Goal: Information Seeking & Learning: Learn about a topic

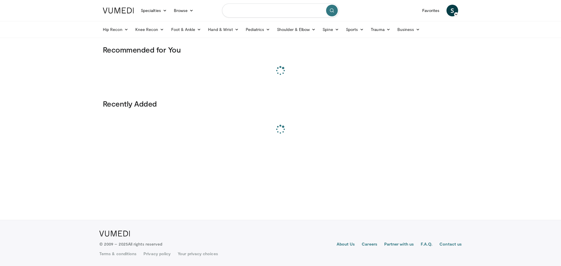
click at [254, 16] on input "Search topics, interventions" at bounding box center [280, 11] width 117 height 14
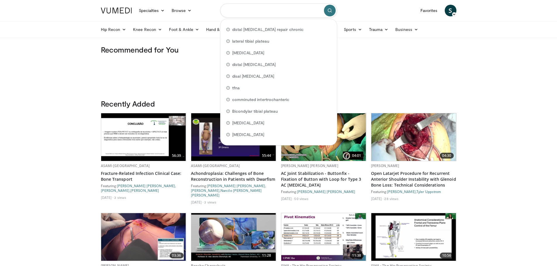
paste input "**********"
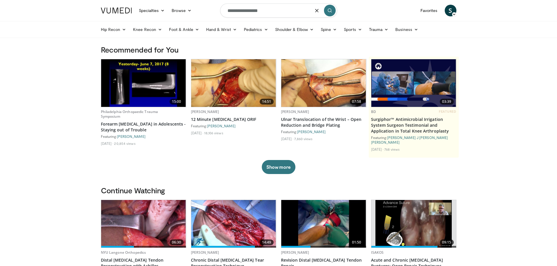
type input "**********"
click at [329, 9] on icon "submit" at bounding box center [329, 10] width 5 height 5
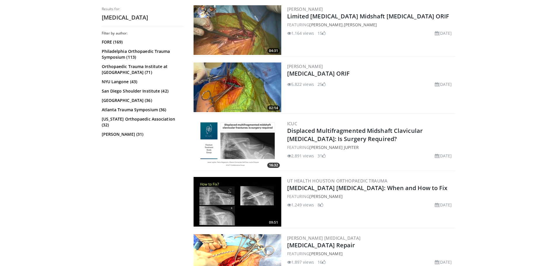
scroll to position [321, 0]
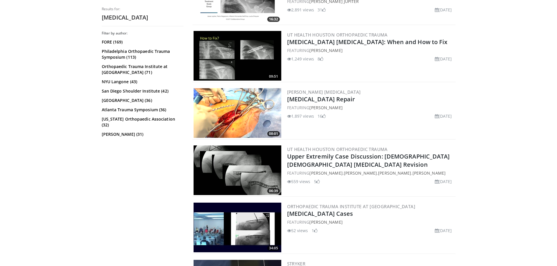
click at [256, 116] on img at bounding box center [237, 113] width 88 height 50
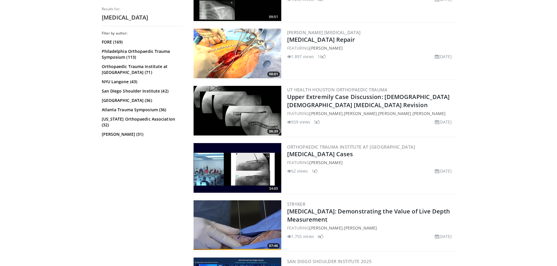
scroll to position [380, 0]
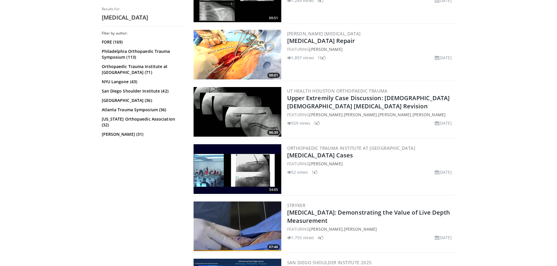
click at [228, 58] on img at bounding box center [237, 55] width 88 height 50
click at [310, 41] on link "[MEDICAL_DATA] Repair" at bounding box center [321, 41] width 68 height 8
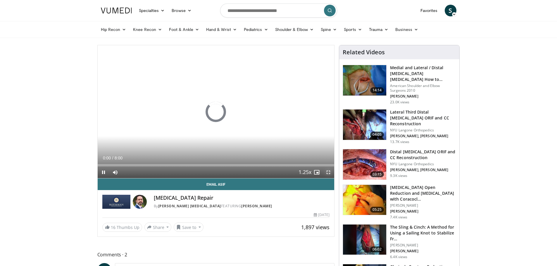
click at [328, 171] on span "Video Player" at bounding box center [328, 173] width 12 height 12
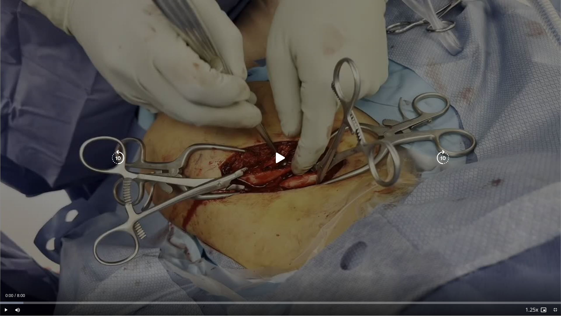
click at [283, 159] on icon "Video Player" at bounding box center [280, 158] width 16 height 16
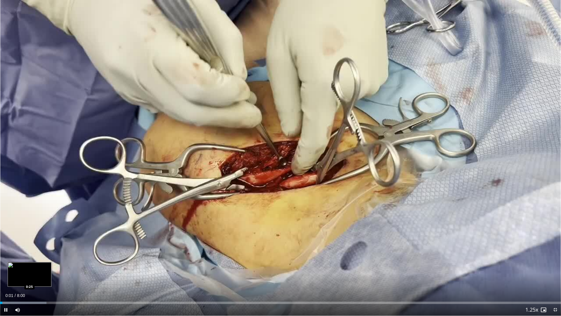
click at [30, 266] on div "Loaded : 8.30% 0:02 0:25" at bounding box center [280, 301] width 561 height 6
click at [51, 266] on div "Progress Bar" at bounding box center [29, 302] width 58 height 2
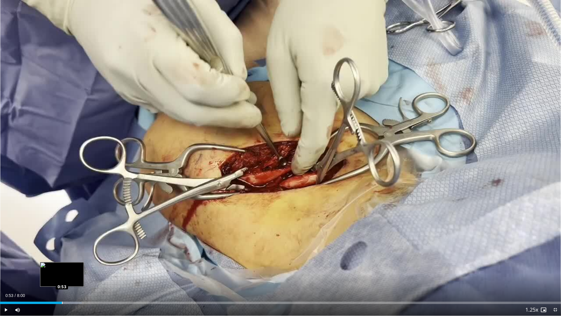
click at [62, 266] on div "Loaded : 14.57% 0:46 0:53" at bounding box center [280, 302] width 561 height 2
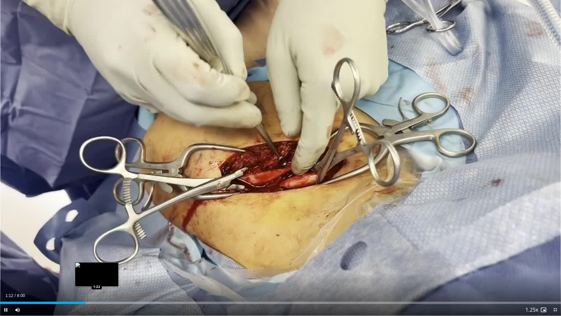
click at [97, 266] on div "Progress Bar" at bounding box center [106, 302] width 114 height 2
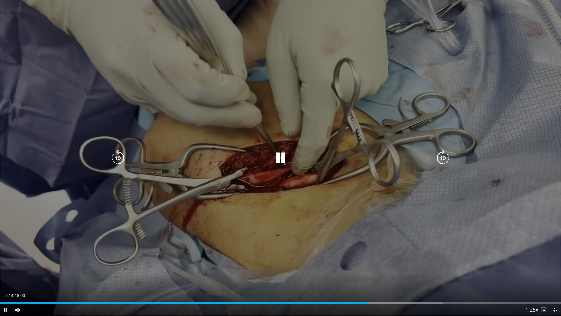
click at [444, 155] on icon "Video Player" at bounding box center [443, 158] width 16 height 16
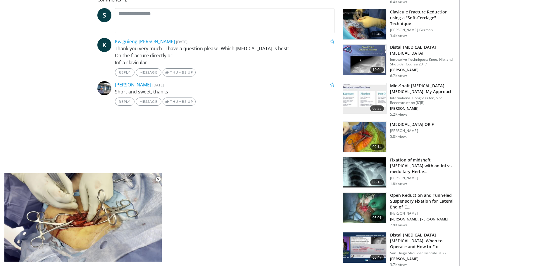
scroll to position [263, 0]
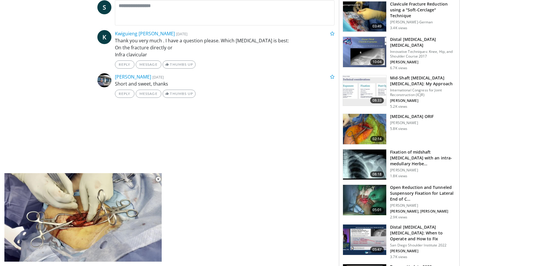
click at [363, 126] on img at bounding box center [364, 129] width 43 height 30
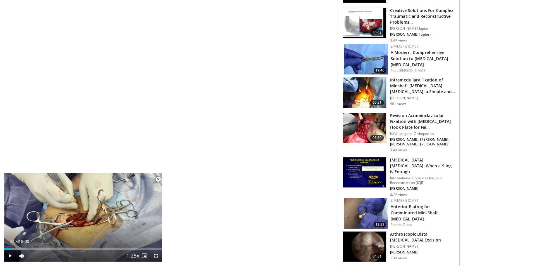
scroll to position [609, 0]
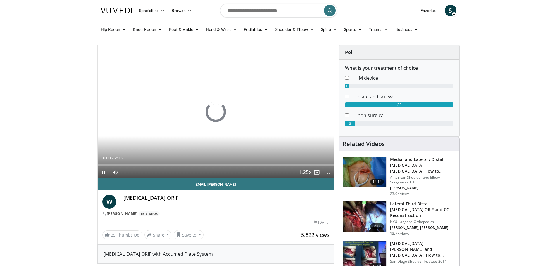
click at [131, 166] on div "Loaded : 0.00% 0:19 0:00" at bounding box center [216, 165] width 237 height 2
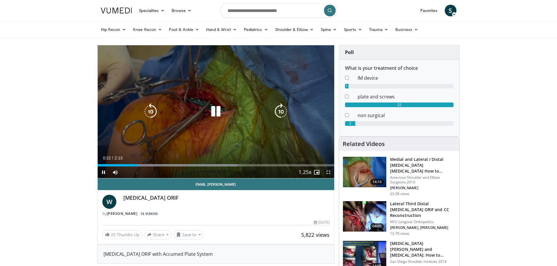
click at [281, 110] on icon "Video Player" at bounding box center [281, 111] width 16 height 16
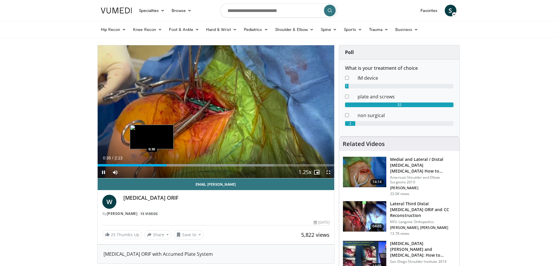
click at [151, 164] on div "Loaded : 74.42% 0:38 0:30" at bounding box center [216, 165] width 237 height 2
